Goal: Task Accomplishment & Management: Manage account settings

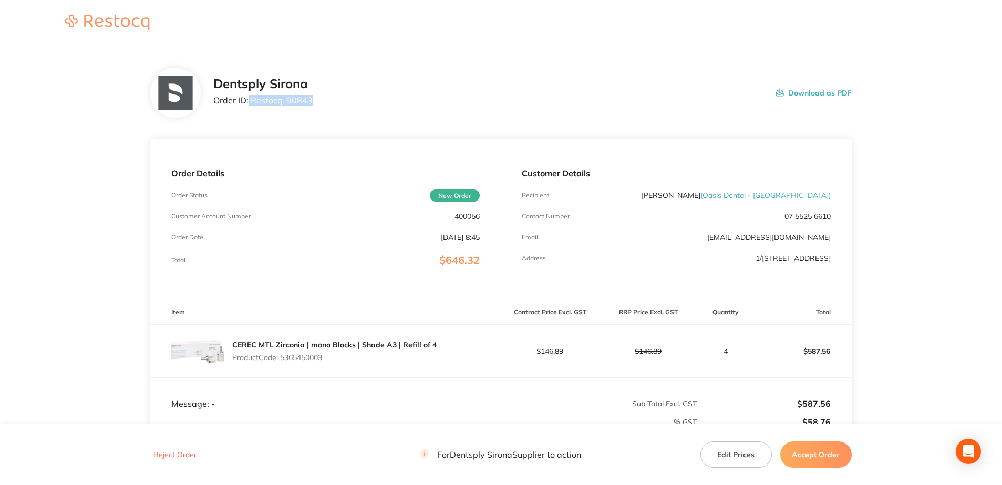
drag, startPoint x: 309, startPoint y: 98, endPoint x: 248, endPoint y: 100, distance: 60.5
click at [248, 100] on p "Order ID: Restocq- 90843" at bounding box center [262, 100] width 99 height 9
drag, startPoint x: 248, startPoint y: 100, endPoint x: 340, endPoint y: 98, distance: 92.0
click at [340, 98] on div "Dentsply Sirona Order ID: Restocq- 90843 Download as PDF" at bounding box center [532, 93] width 638 height 33
drag, startPoint x: 311, startPoint y: 103, endPoint x: 251, endPoint y: 110, distance: 60.9
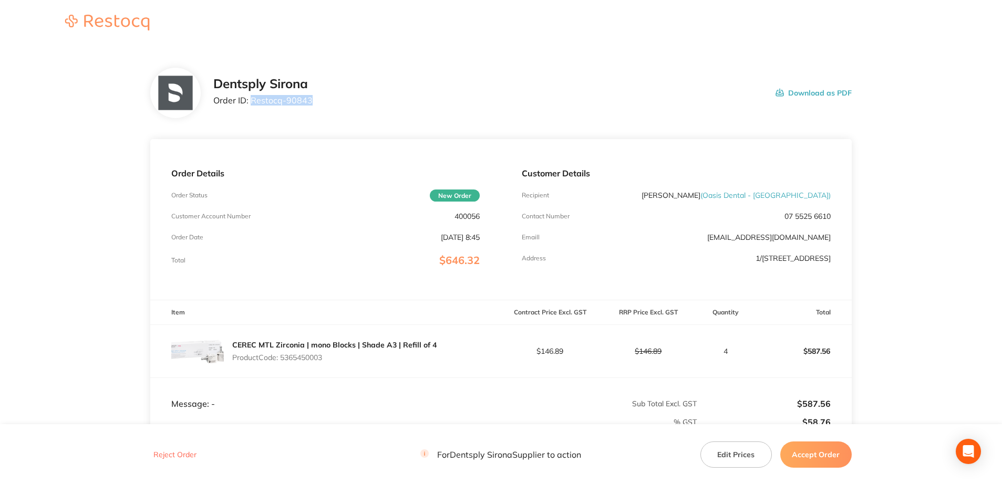
click at [251, 110] on div "Dentsply Sirona Order ID: Restocq- 90843 Download as PDF" at bounding box center [500, 93] width 701 height 50
copy p "Restocq- 90843"
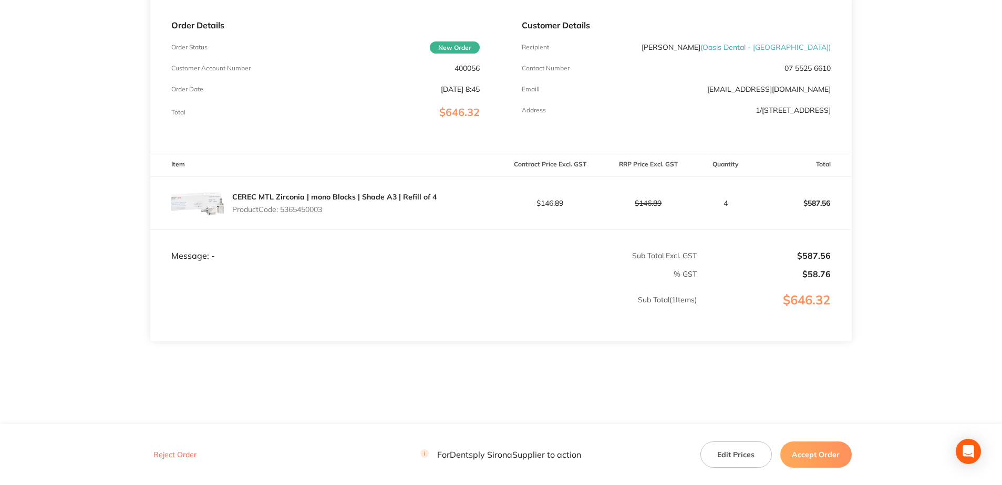
scroll to position [149, 0]
drag, startPoint x: 326, startPoint y: 211, endPoint x: 282, endPoint y: 218, distance: 45.2
click at [282, 218] on div "CEREC MTL Zirconia | mono Blocks | Shade A3 | Refill of 4 Product Code: 5365450…" at bounding box center [325, 202] width 350 height 53
copy p "5365450003"
click at [808, 450] on button "Accept Order" at bounding box center [815, 455] width 71 height 26
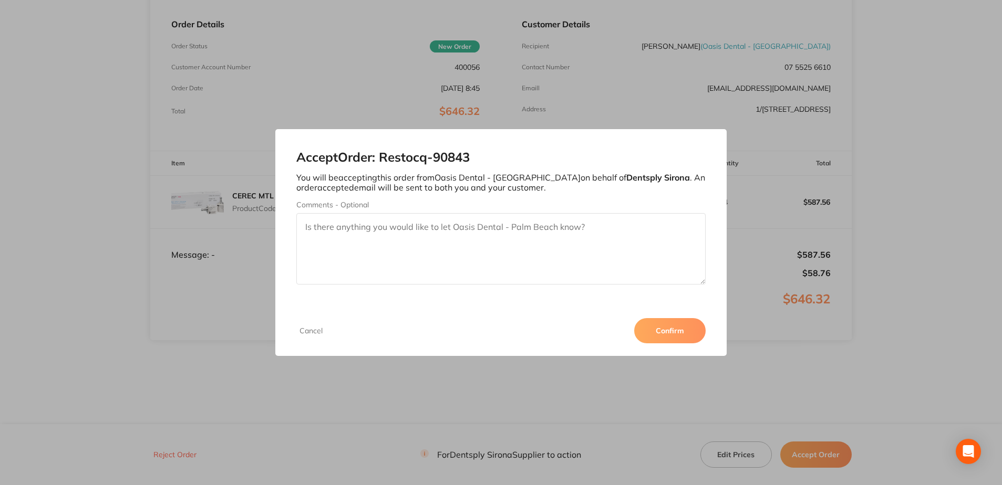
click at [670, 325] on button "Confirm" at bounding box center [669, 330] width 71 height 25
